Goal: Transaction & Acquisition: Purchase product/service

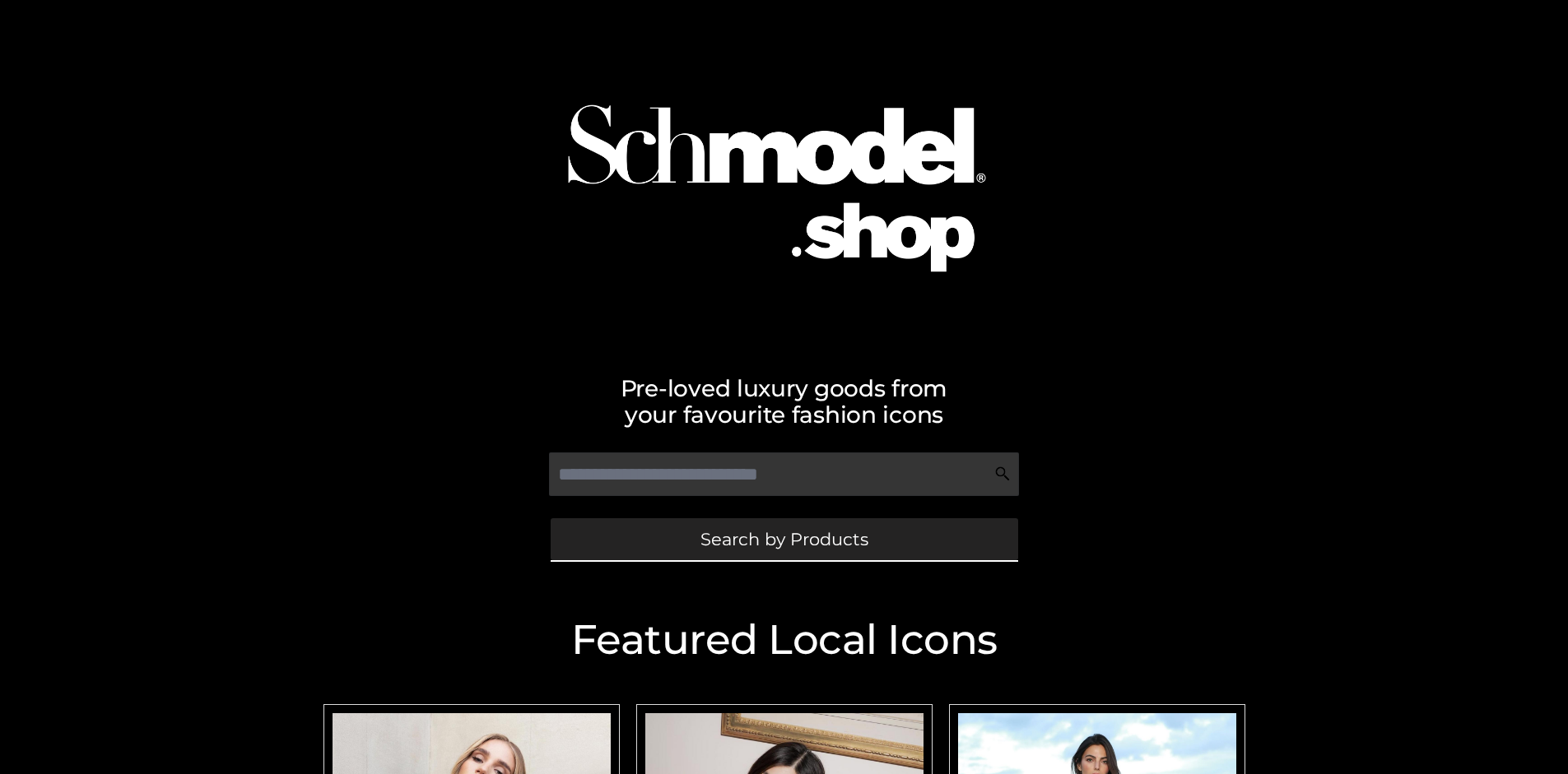
click at [784, 539] on span "Search by Products" at bounding box center [784, 539] width 168 height 17
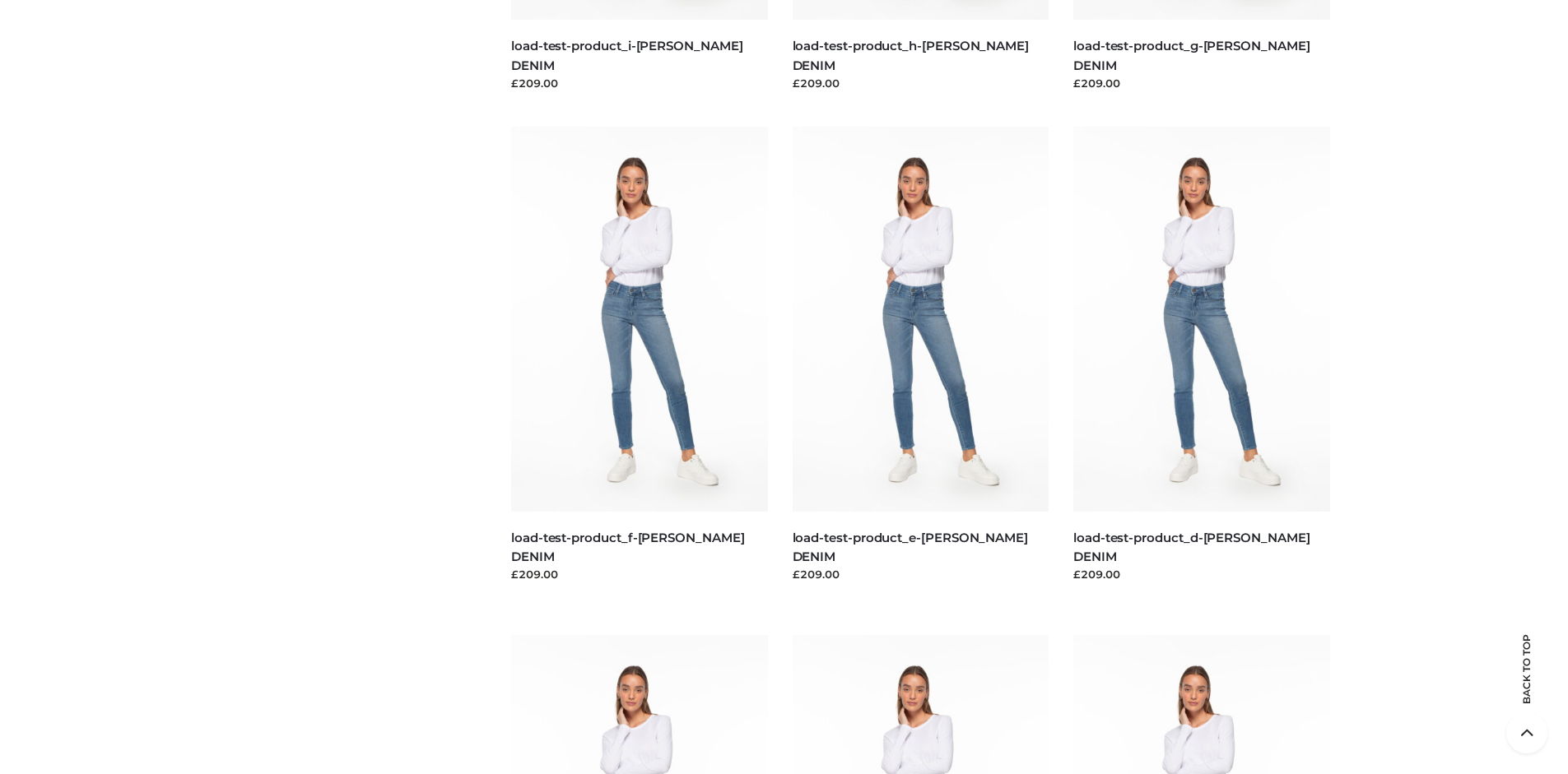
scroll to position [3451, 0]
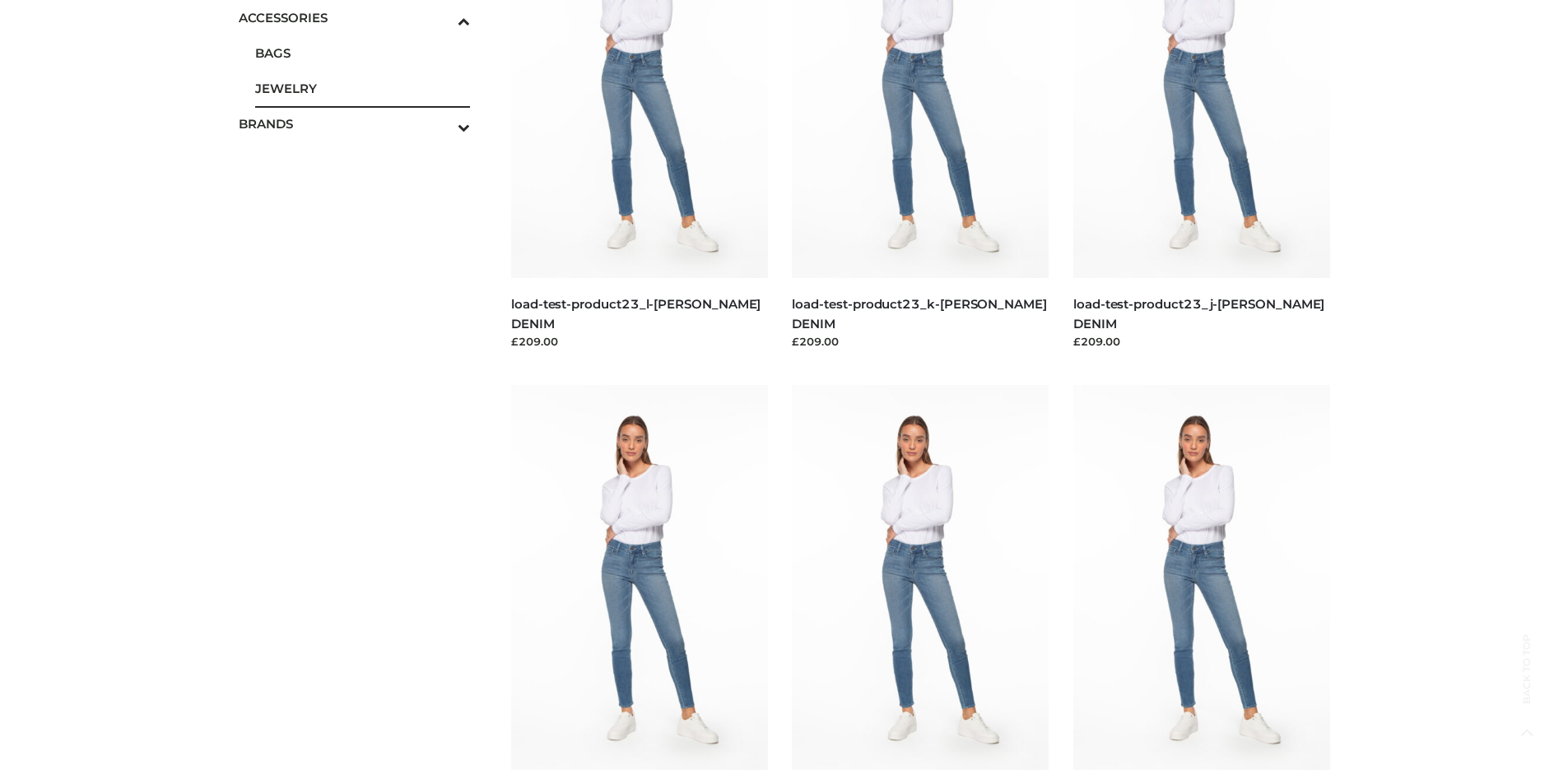
click at [362, 88] on span "JEWELRY" at bounding box center [363, 89] width 215 height 19
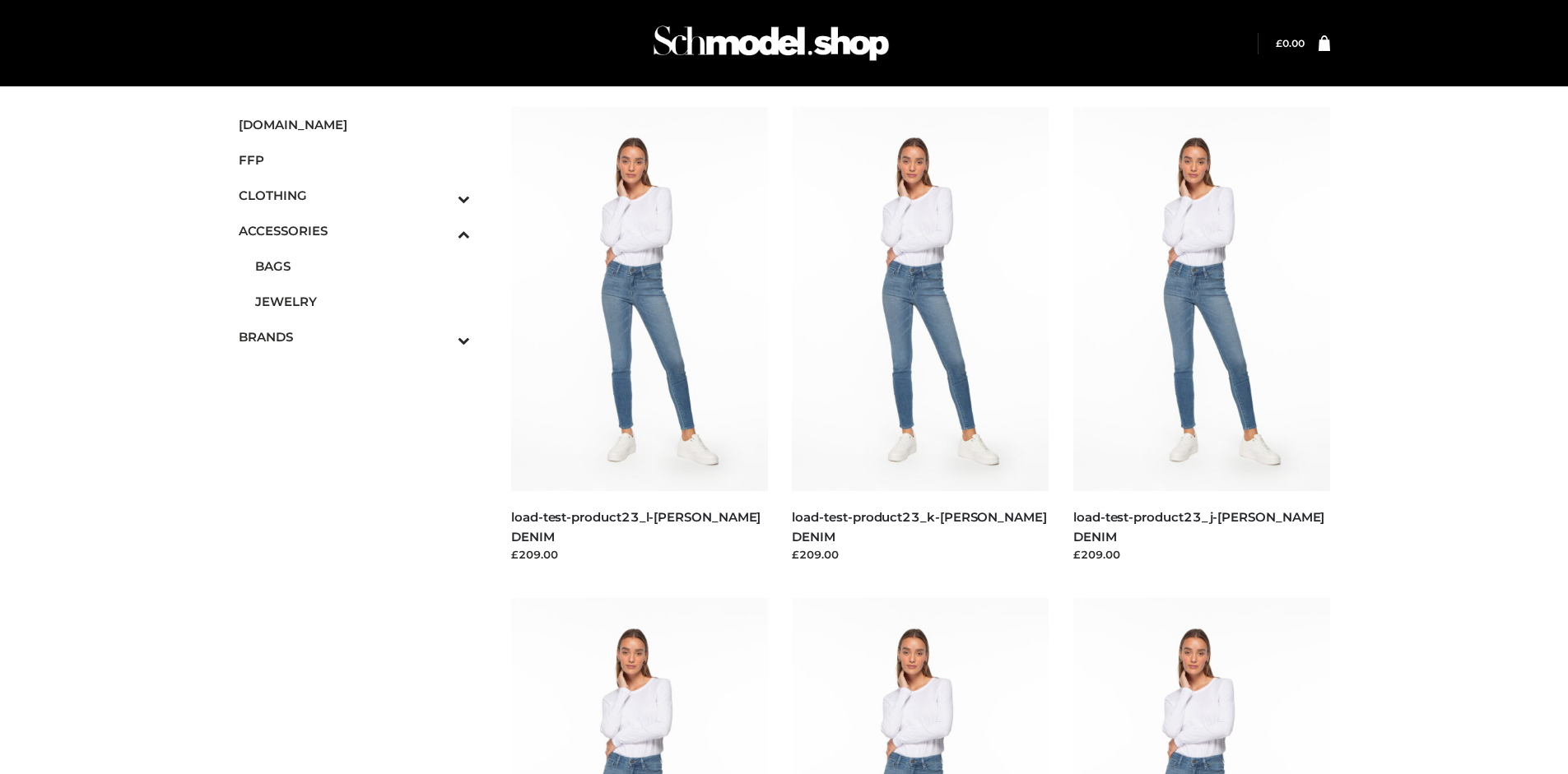
click at [441, 336] on icon "Toggle Submenu" at bounding box center [378, 340] width 185 height 19
click at [0, 0] on span "OPP SWIMWEAR" at bounding box center [0, 0] width 0 height 0
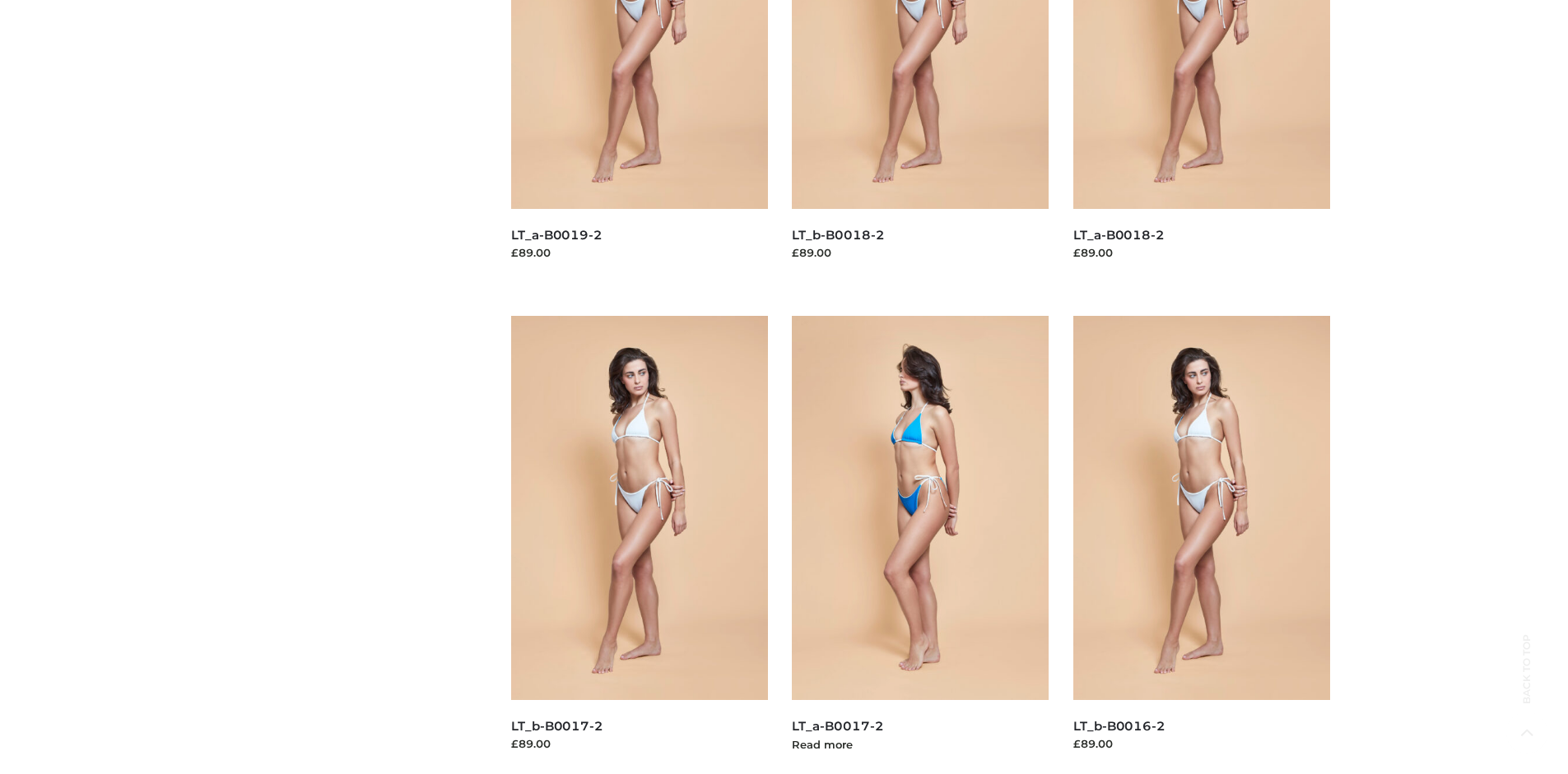
click at [920, 545] on img at bounding box center [920, 507] width 257 height 384
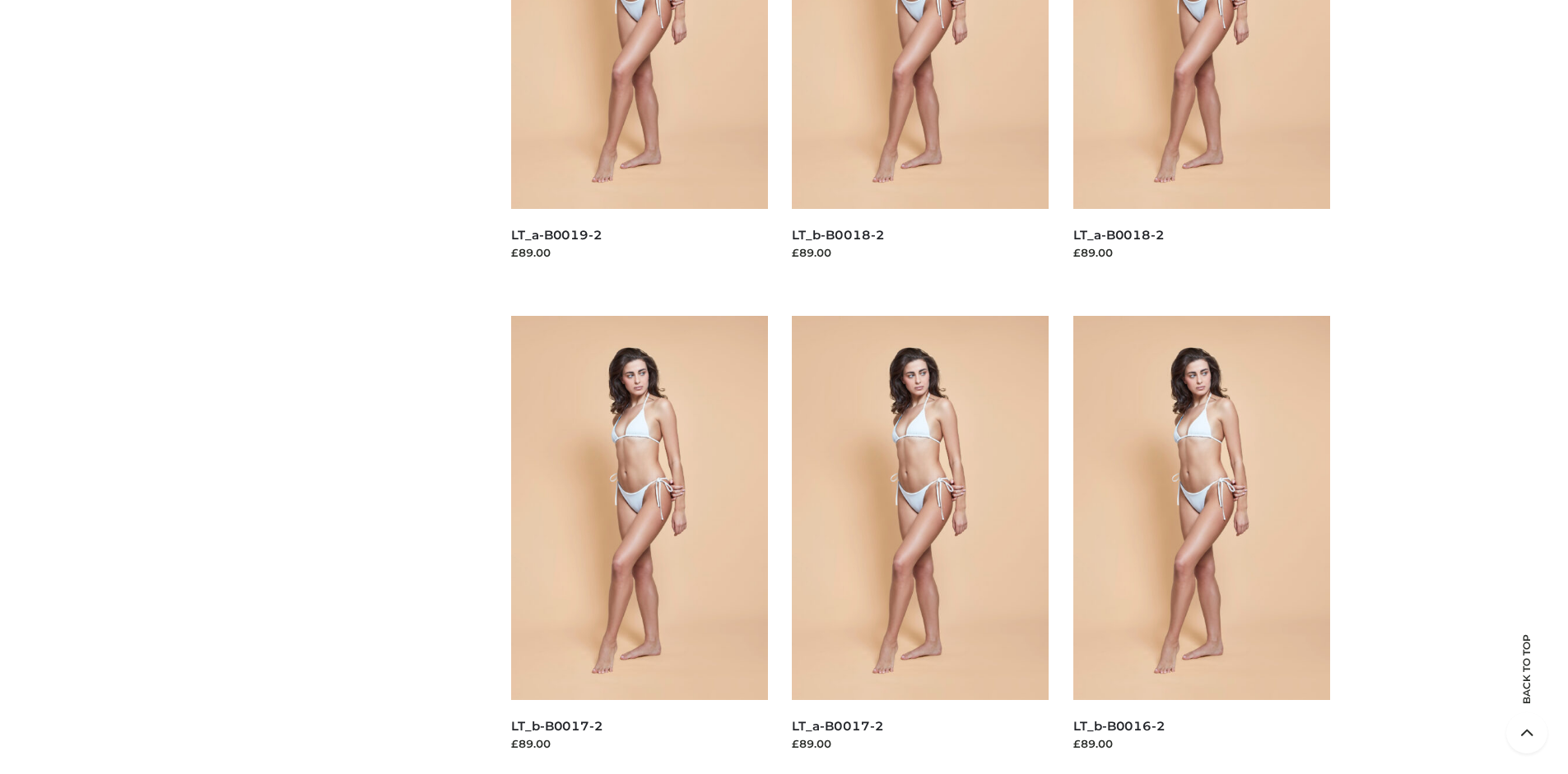
scroll to position [0, 0]
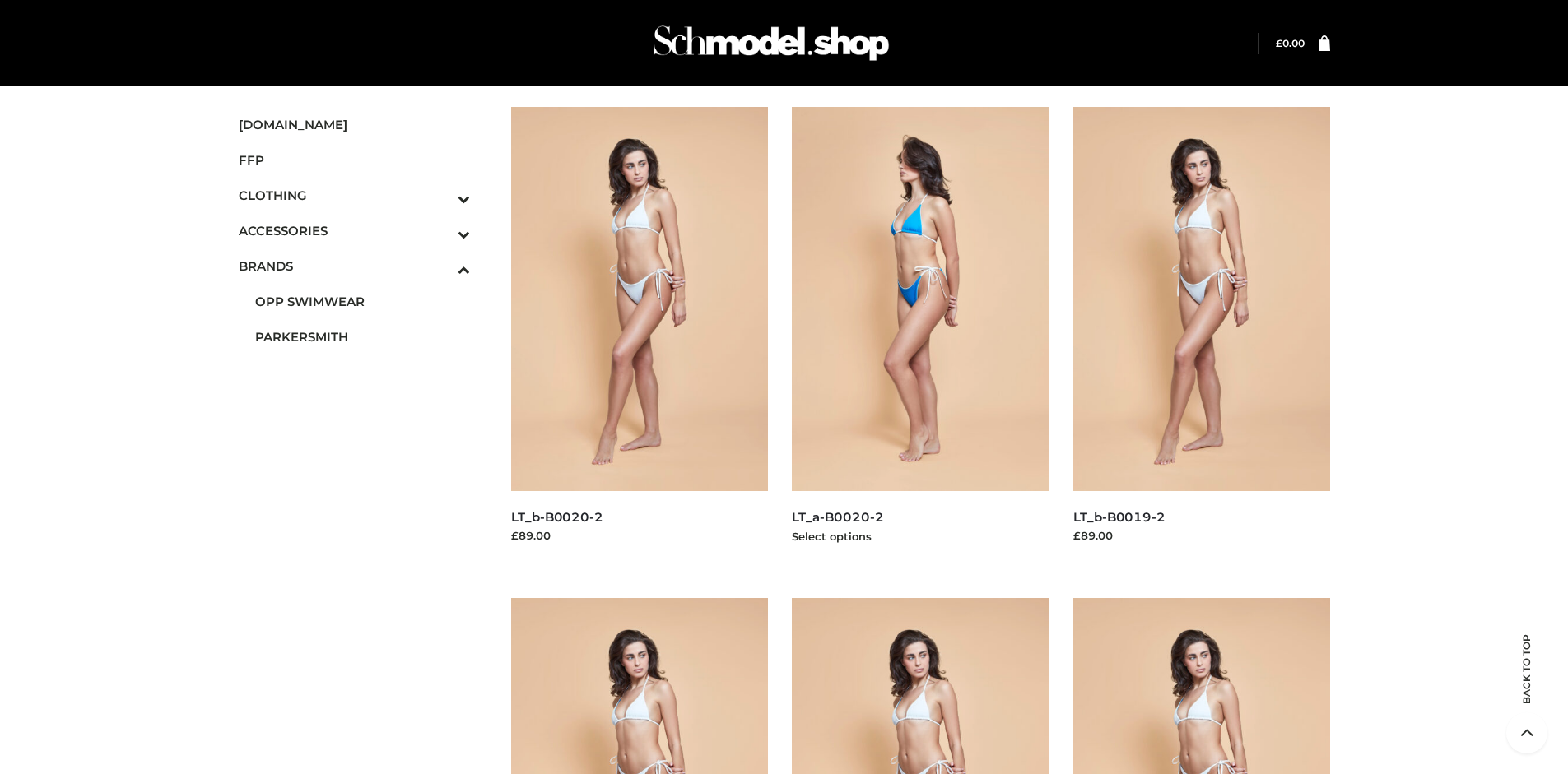
click at [920, 336] on img at bounding box center [920, 298] width 257 height 384
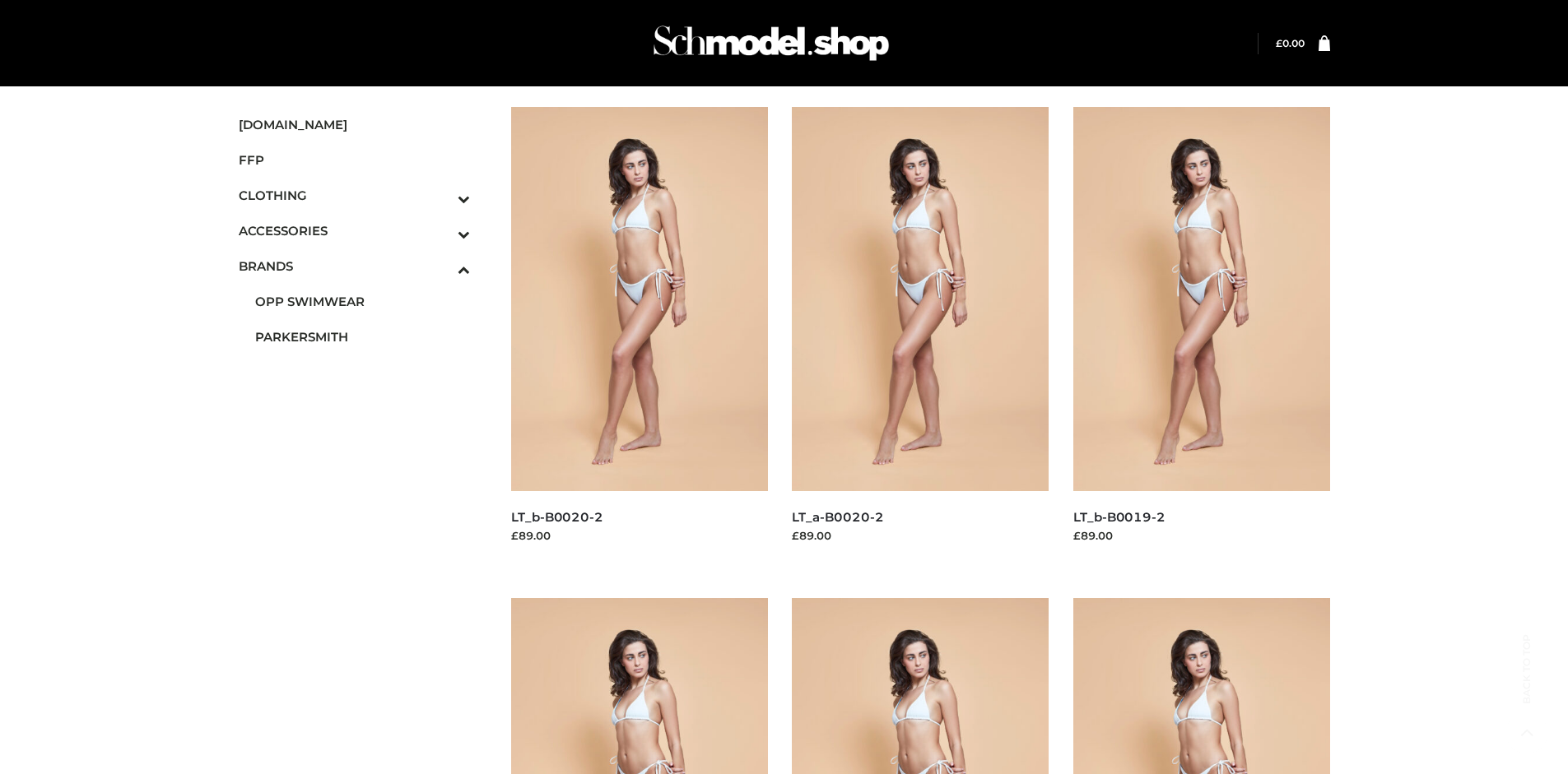
scroll to position [774, 0]
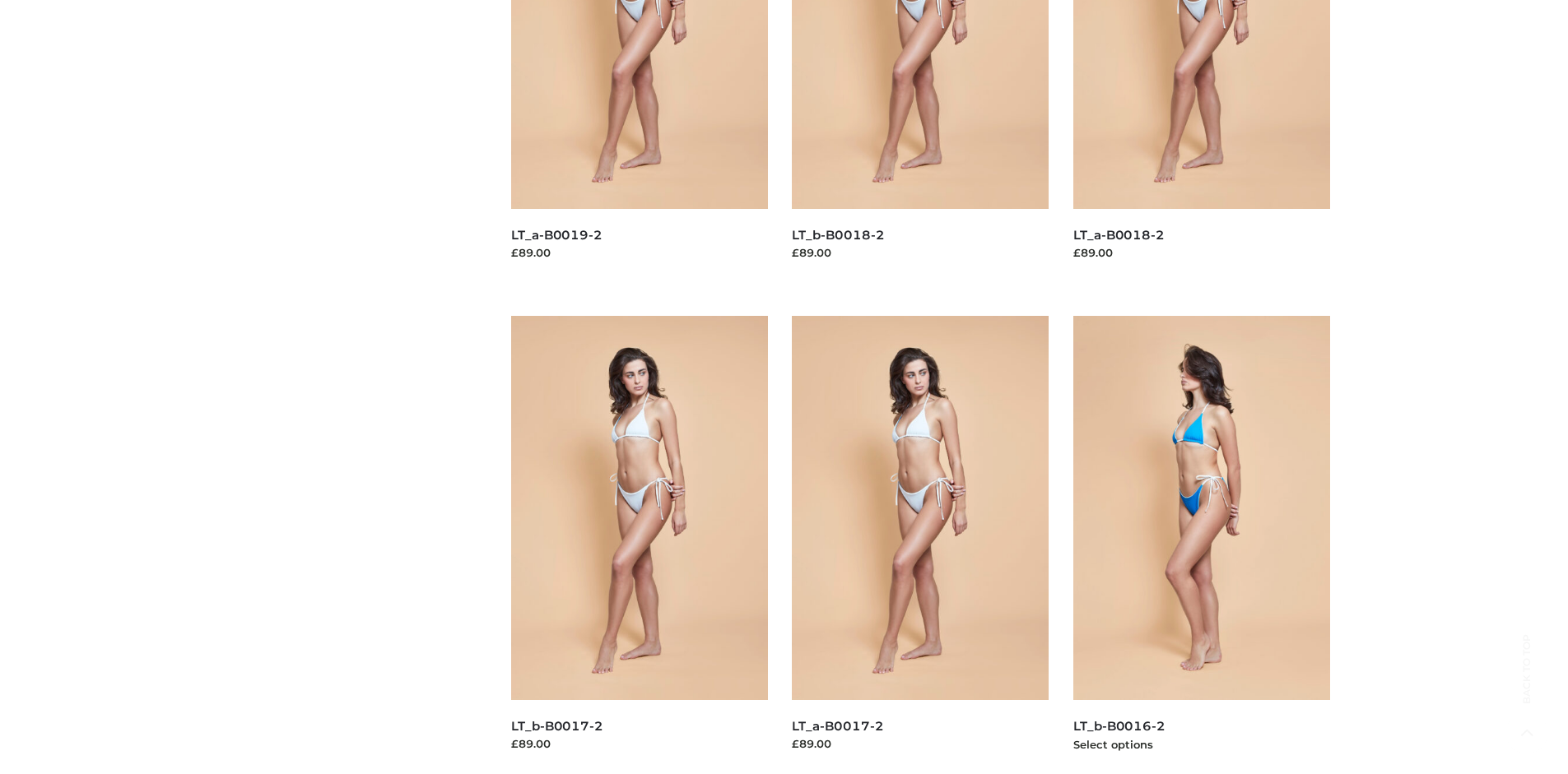
click at [1201, 545] on img at bounding box center [1202, 507] width 257 height 384
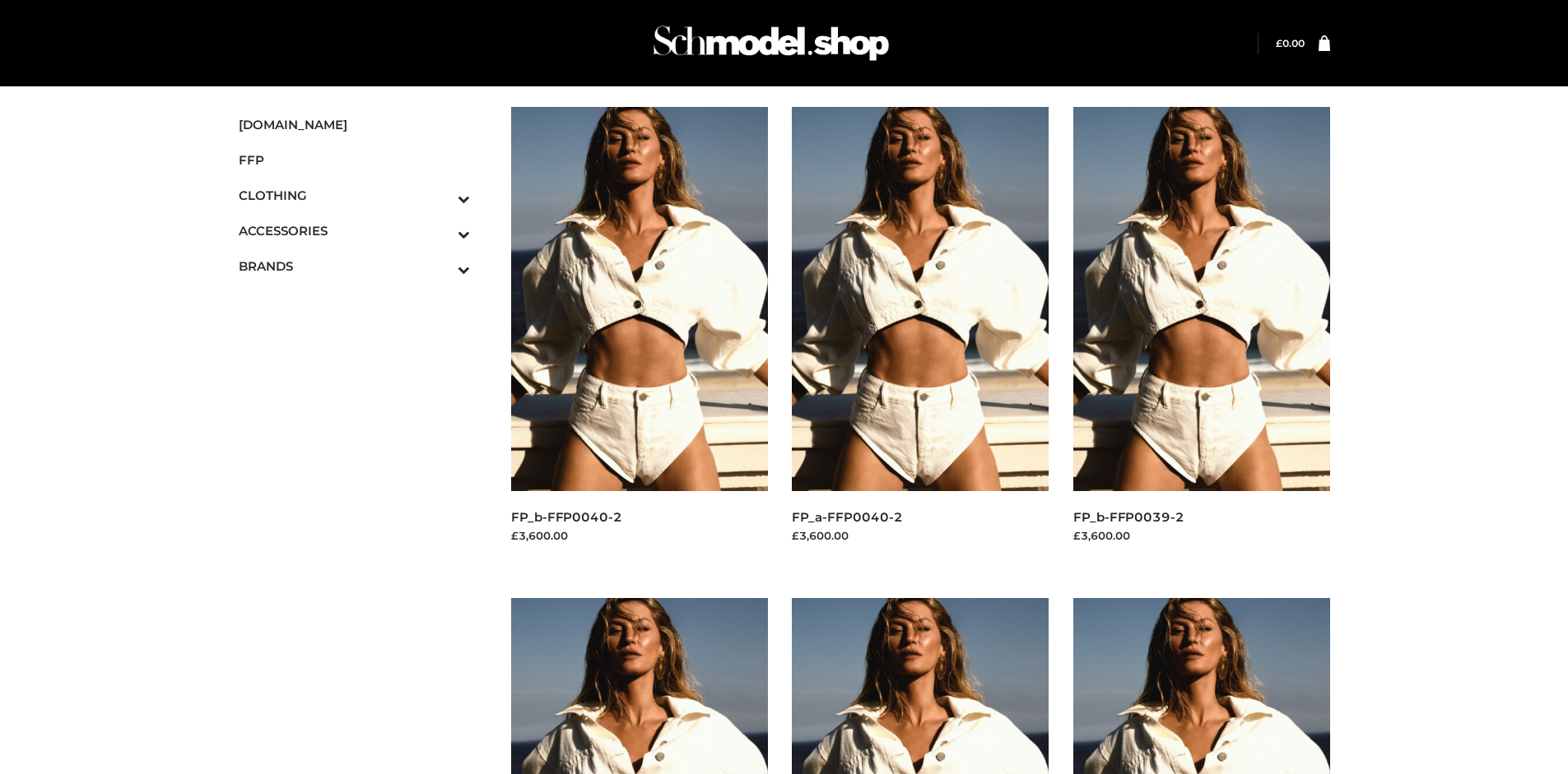
scroll to position [1265, 0]
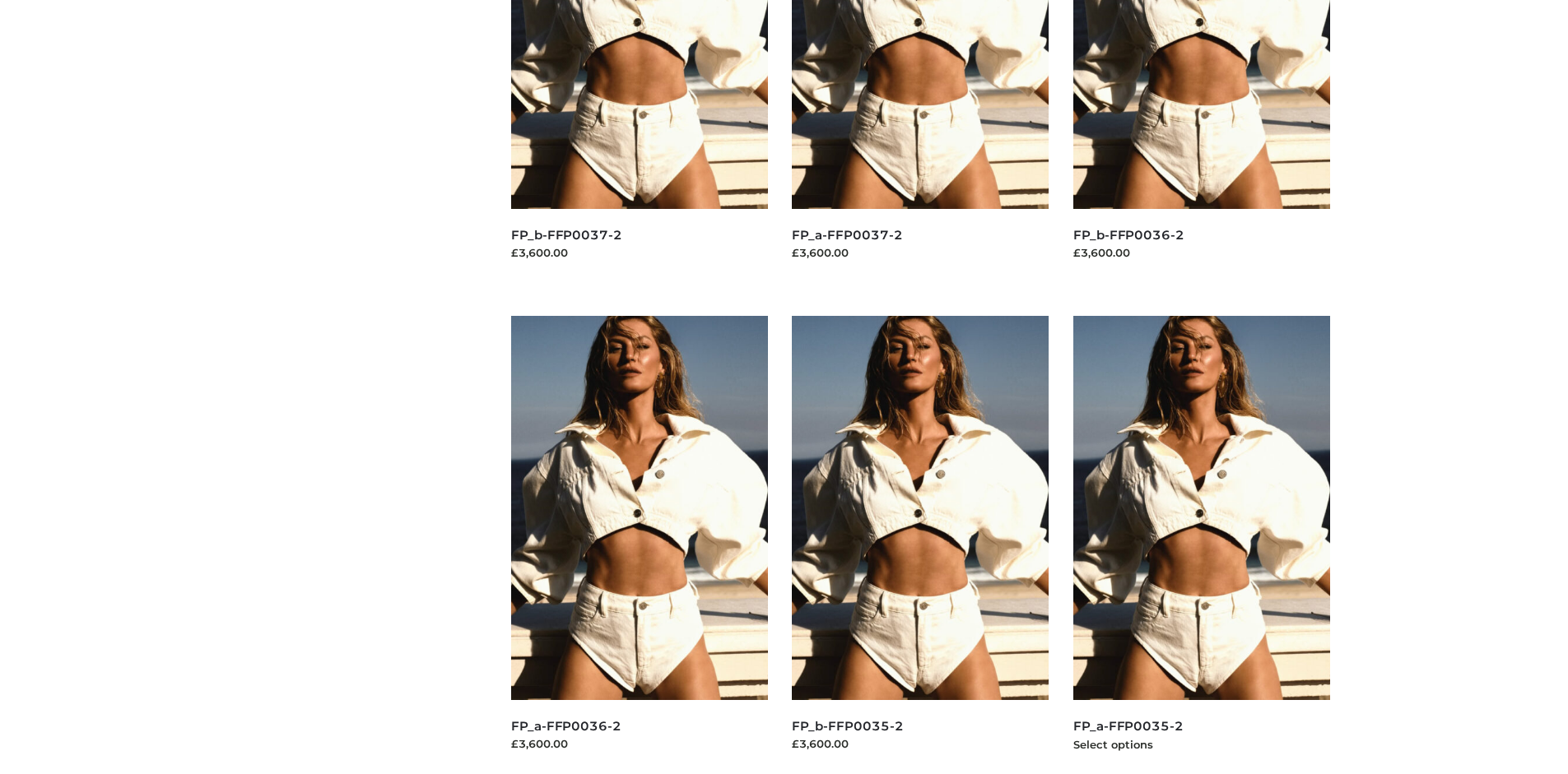
click at [1201, 545] on img at bounding box center [1202, 507] width 257 height 384
click at [920, 545] on img at bounding box center [920, 507] width 257 height 384
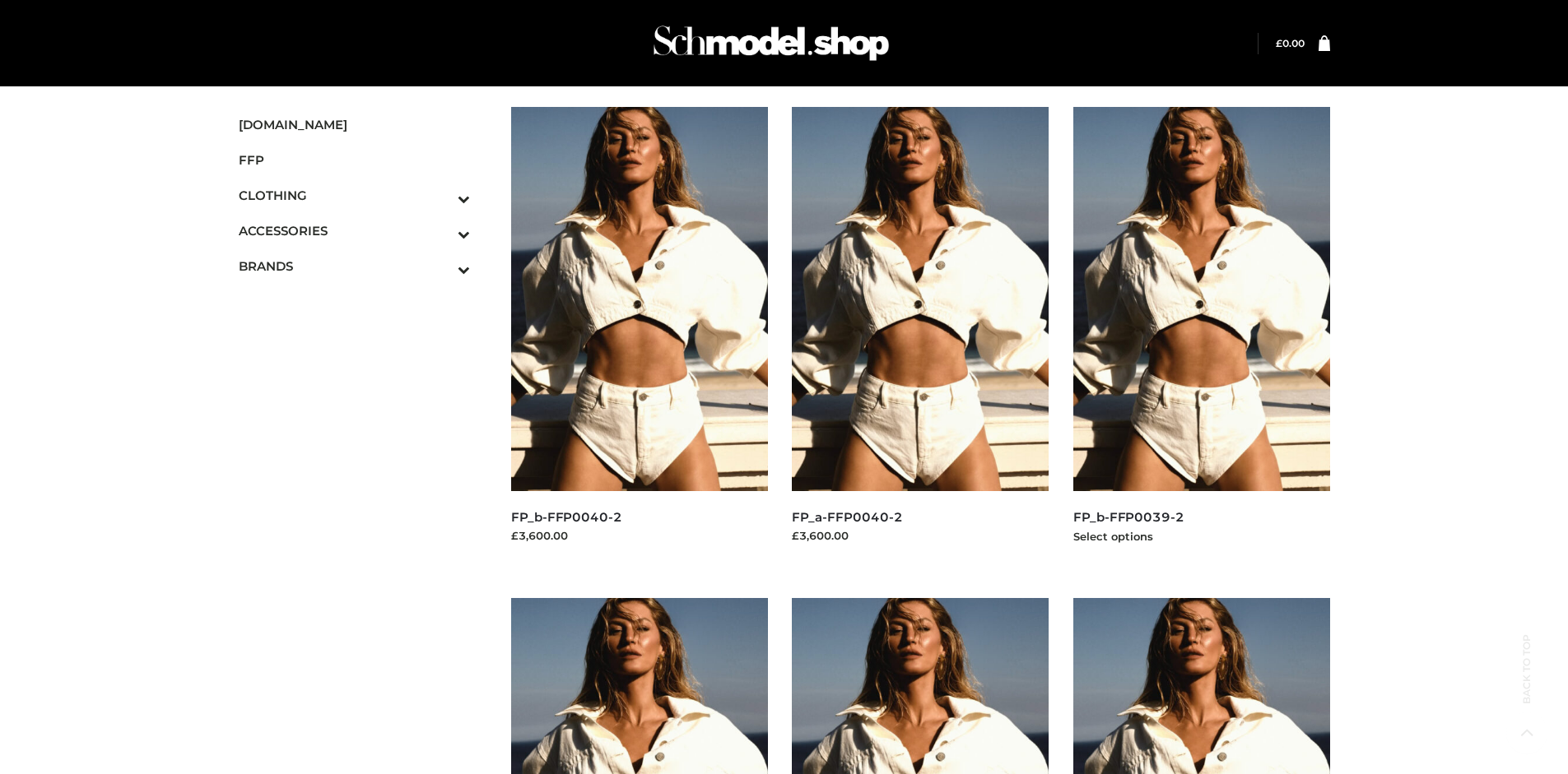
click at [1201, 336] on img at bounding box center [1202, 298] width 257 height 384
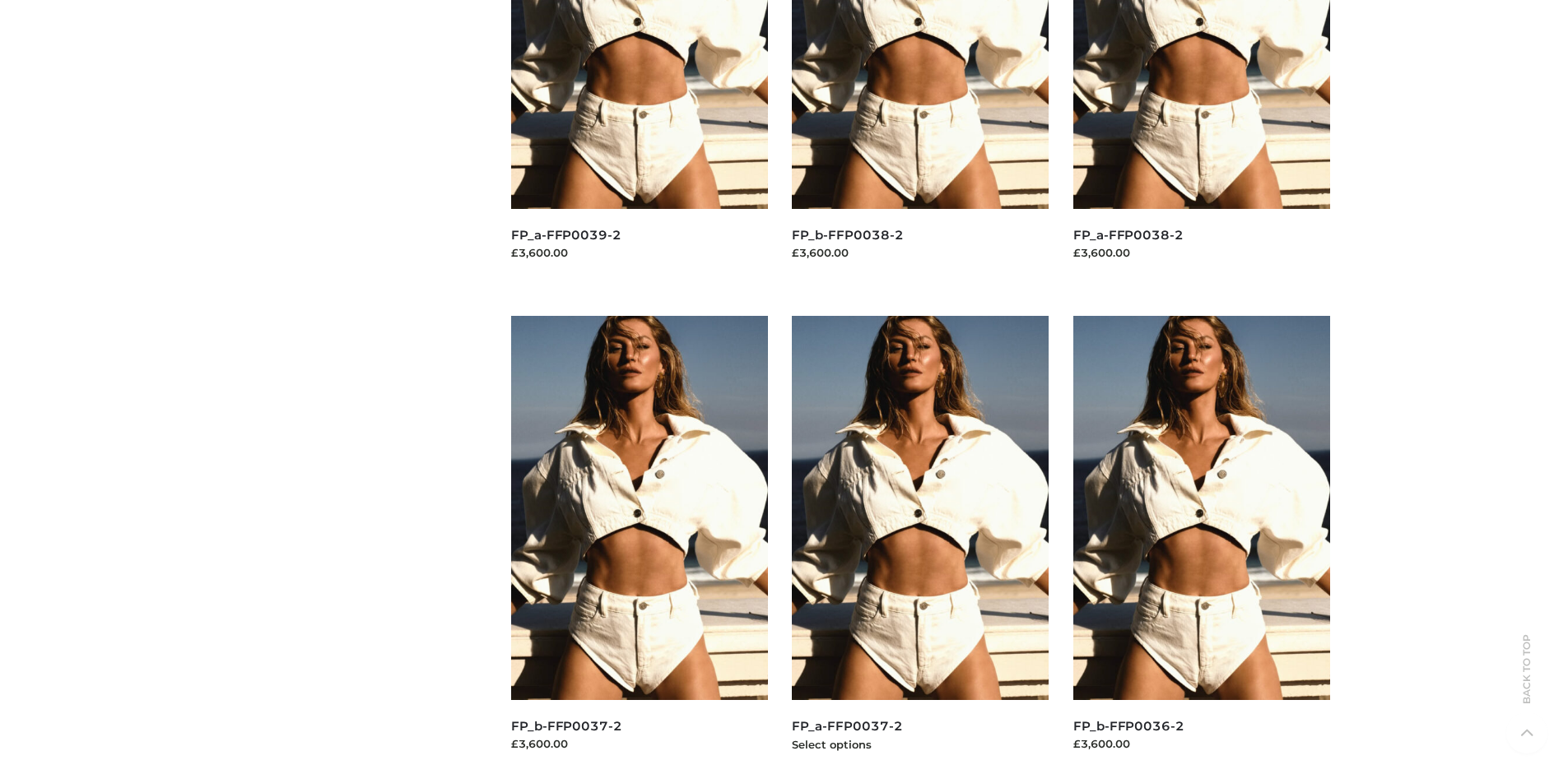
click at [920, 545] on img at bounding box center [920, 507] width 257 height 384
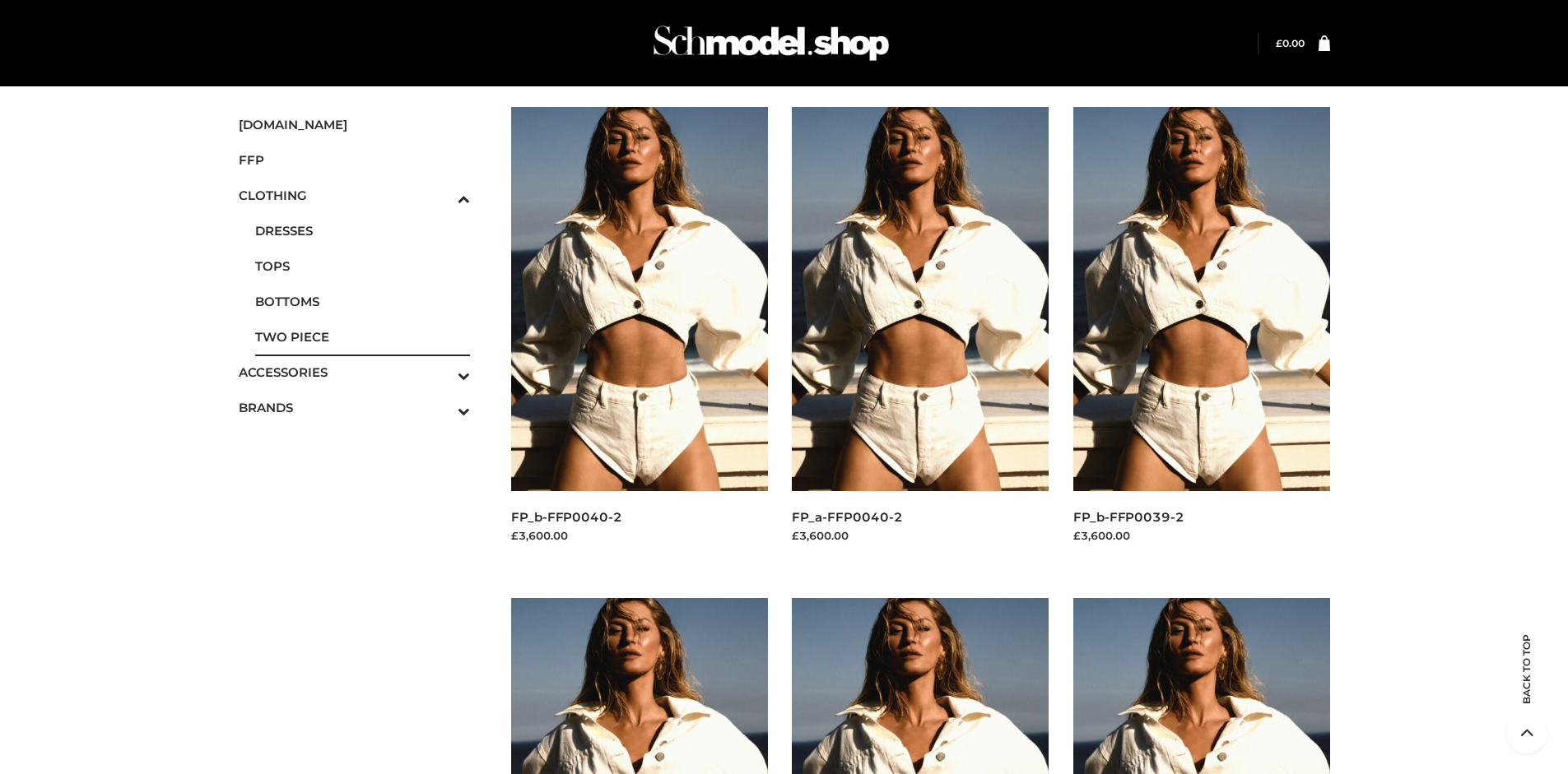
click at [362, 336] on span "TWO PIECE" at bounding box center [363, 337] width 215 height 19
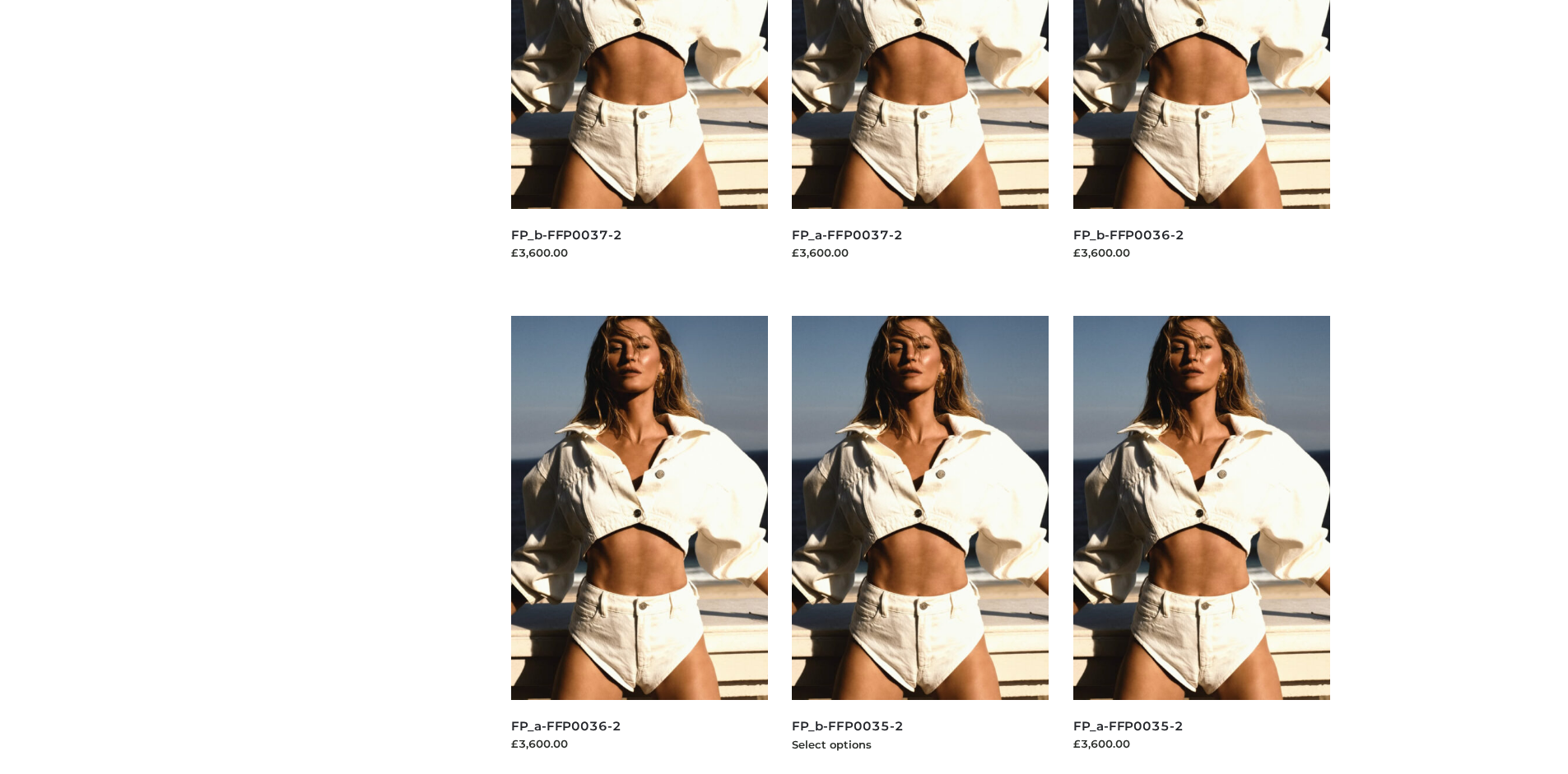
click at [920, 545] on img at bounding box center [920, 507] width 257 height 384
click at [1201, 545] on img at bounding box center [1202, 507] width 257 height 384
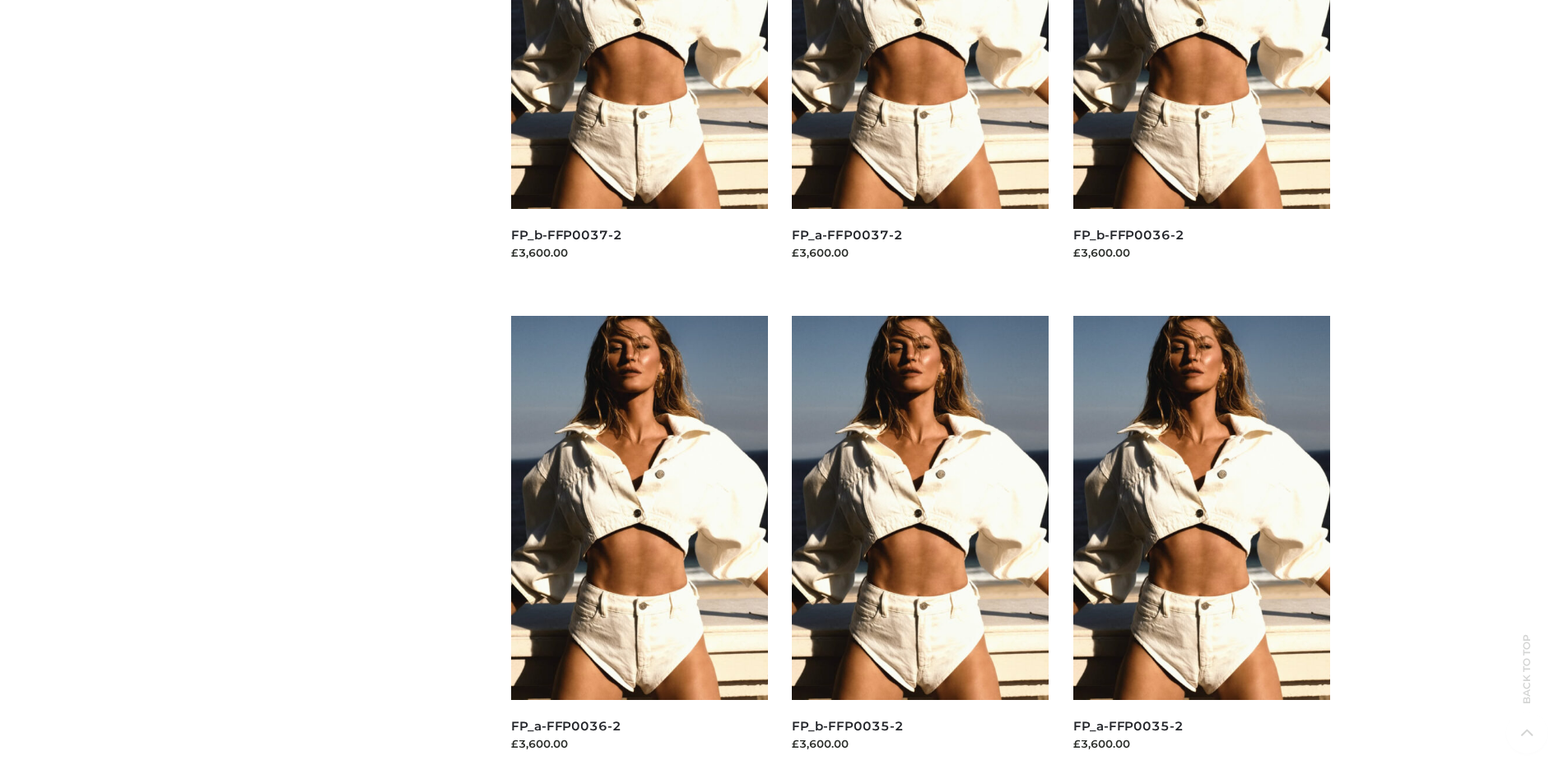
scroll to position [0, 0]
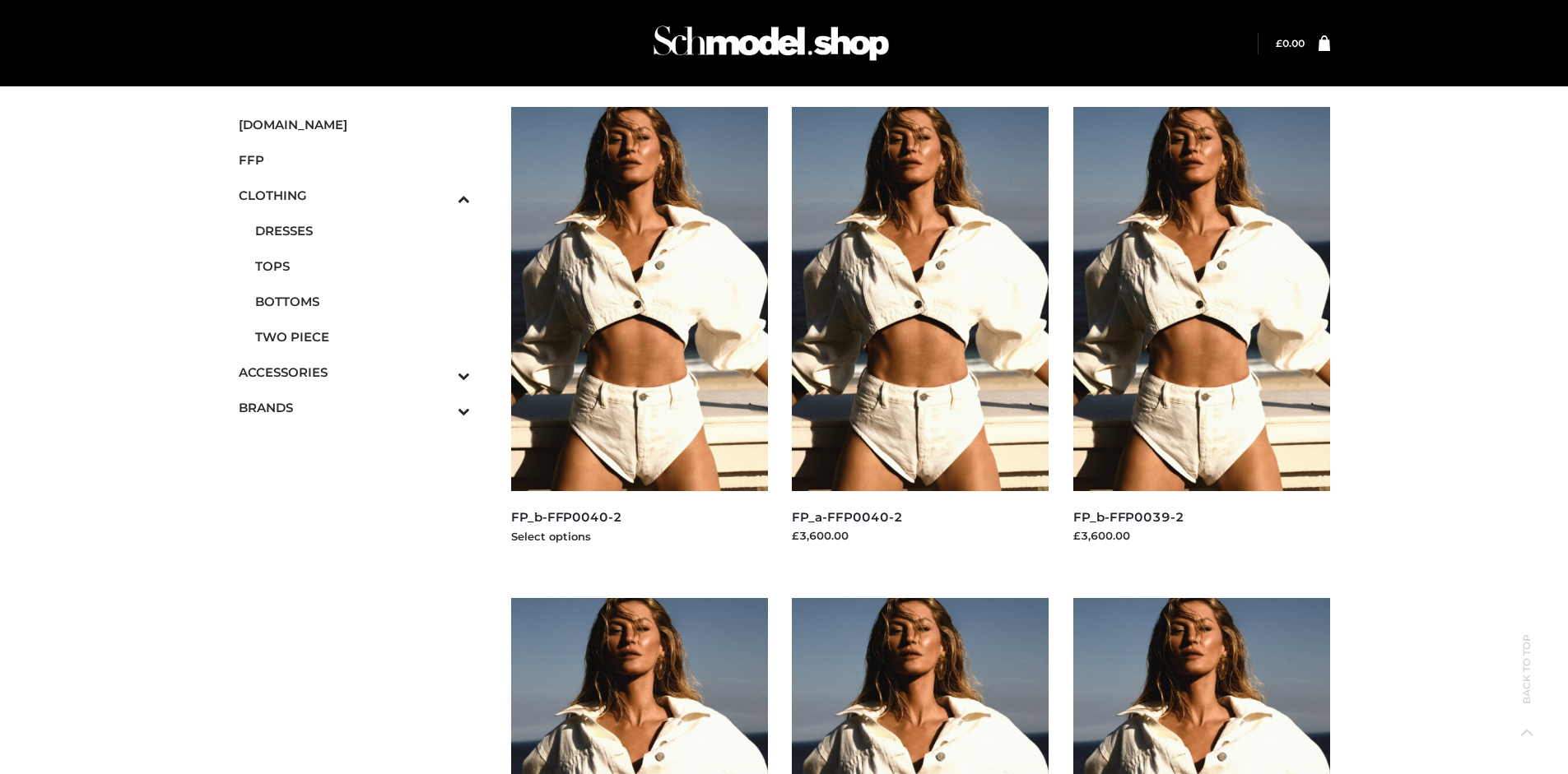
click at [638, 336] on img at bounding box center [640, 298] width 257 height 384
